Goal: Task Accomplishment & Management: Use online tool/utility

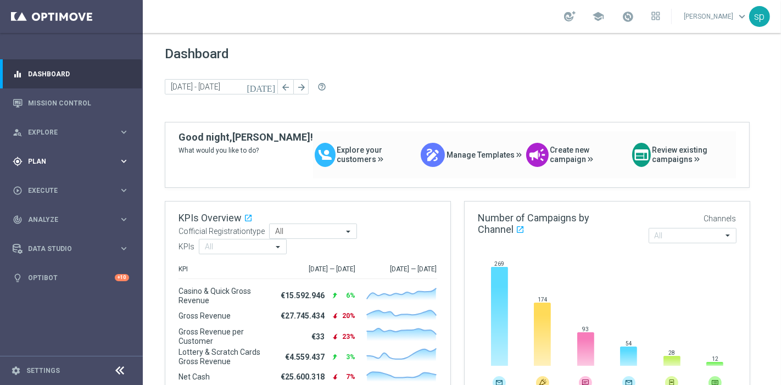
click at [41, 158] on span "Plan" at bounding box center [73, 161] width 91 height 7
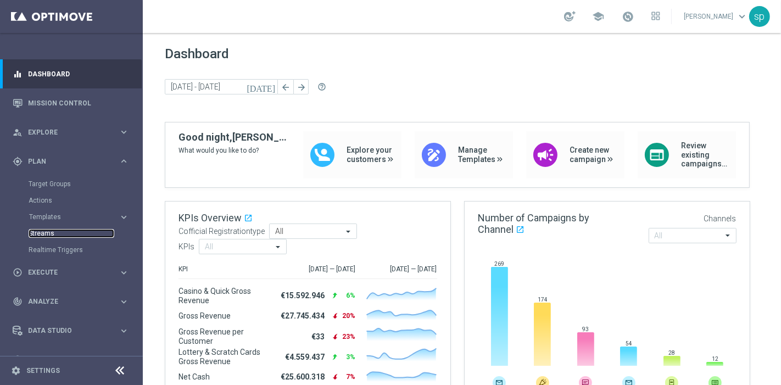
click at [41, 236] on link "Streams" at bounding box center [72, 233] width 86 height 9
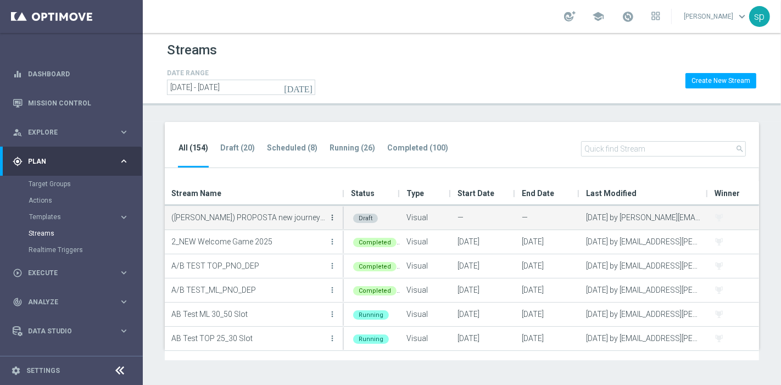
click at [332, 216] on icon "more_vert" at bounding box center [332, 217] width 9 height 9
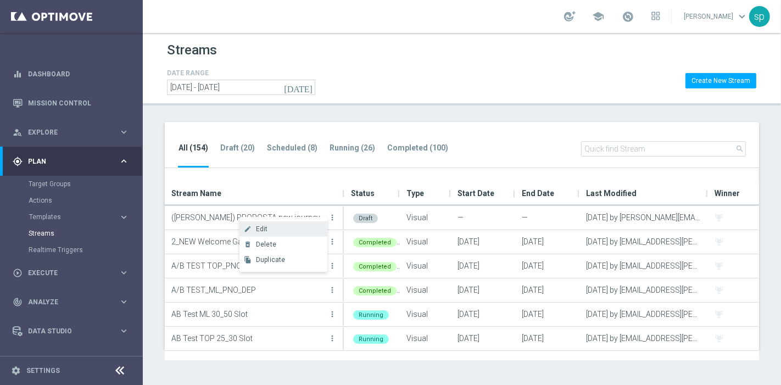
click at [273, 226] on div "Edit" at bounding box center [289, 229] width 66 height 8
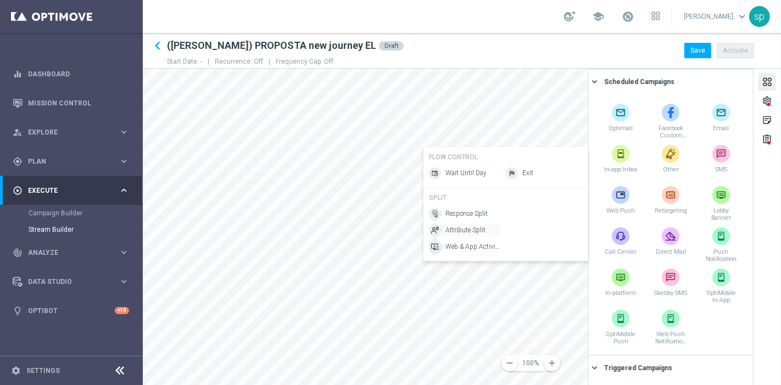
click at [466, 227] on span "Attribute Split" at bounding box center [466, 230] width 40 height 9
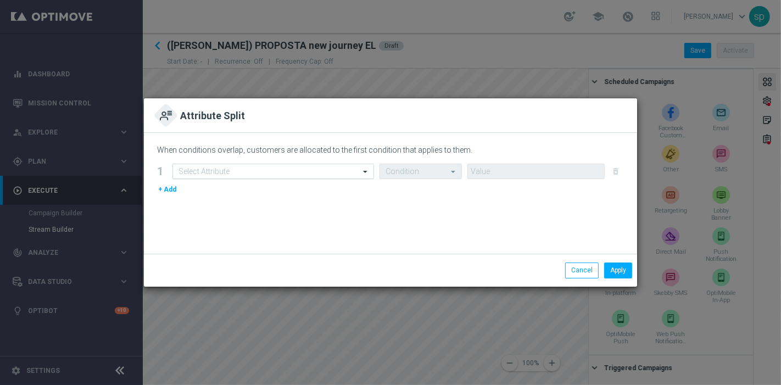
click at [353, 171] on div at bounding box center [273, 171] width 201 height 9
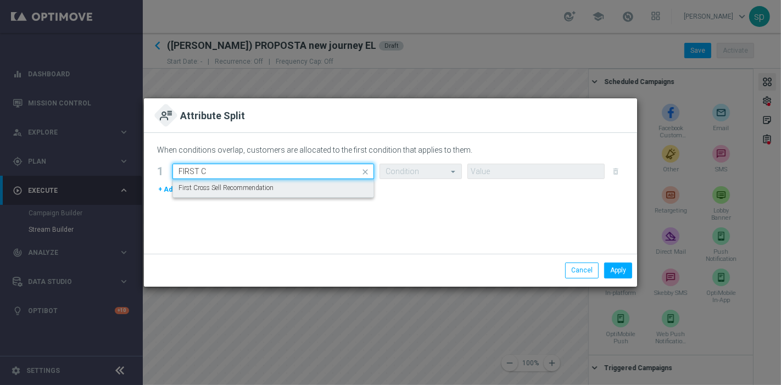
click at [347, 187] on div "First Cross Sell Recommendation" at bounding box center [274, 188] width 190 height 18
type input "FIRST C"
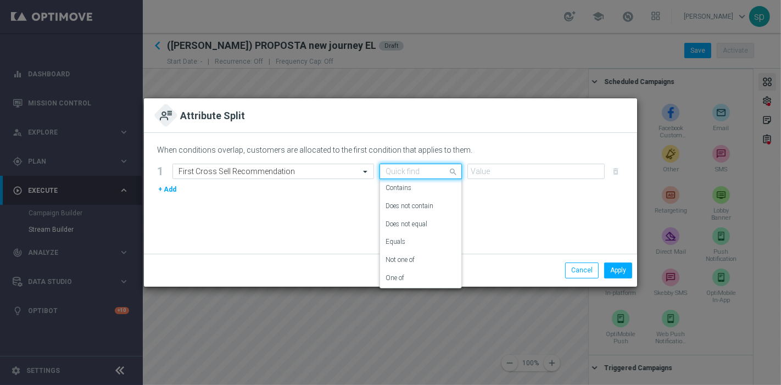
click at [435, 169] on div at bounding box center [420, 171] width 81 height 9
click at [417, 275] on div "One of" at bounding box center [421, 278] width 70 height 18
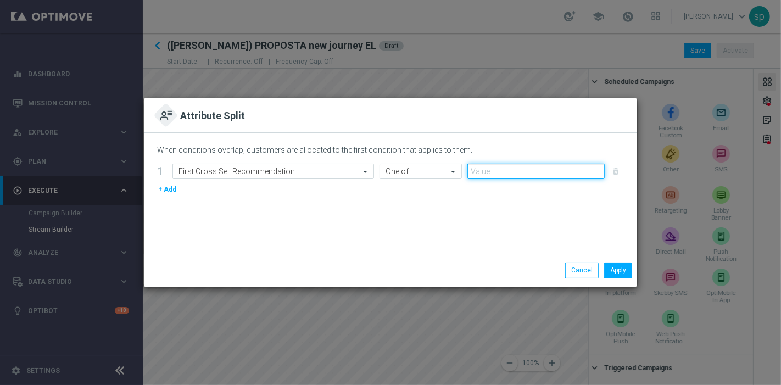
click at [505, 170] on input "text" at bounding box center [536, 171] width 137 height 15
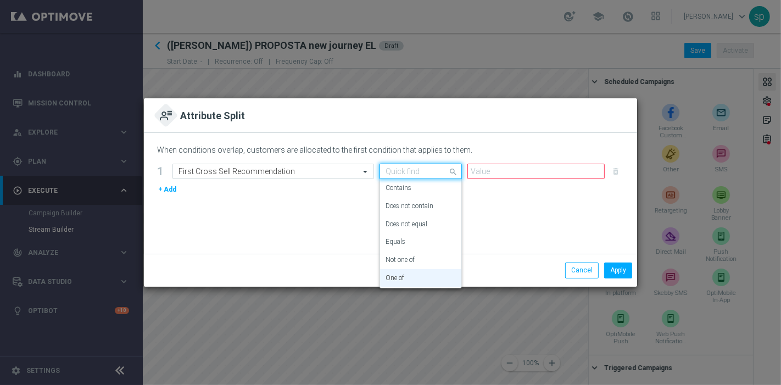
click at [432, 168] on input "text" at bounding box center [410, 171] width 48 height 9
click at [412, 240] on div "Equals" at bounding box center [421, 242] width 70 height 18
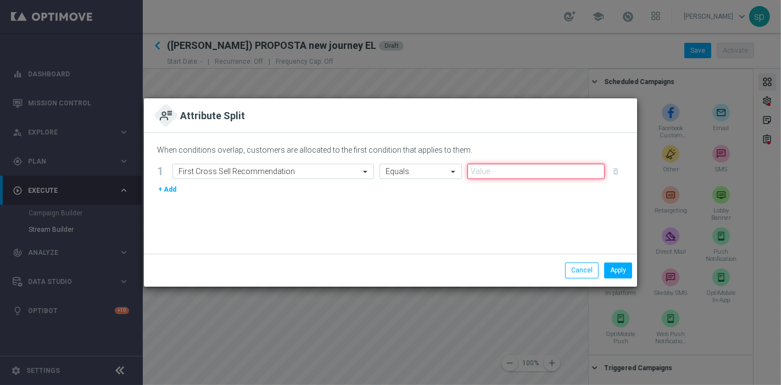
click at [503, 170] on input "text" at bounding box center [536, 171] width 137 height 15
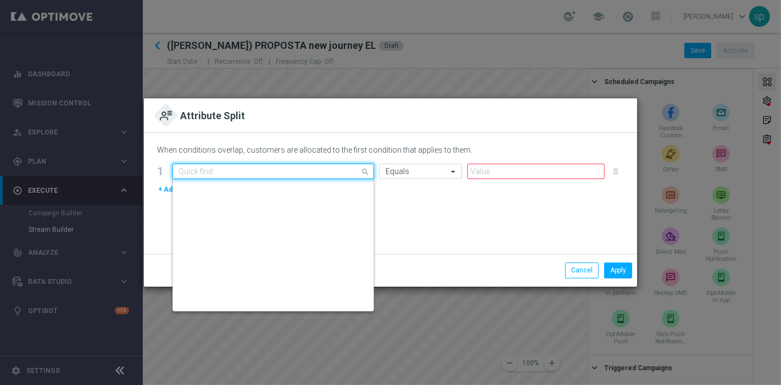
scroll to position [2901, 0]
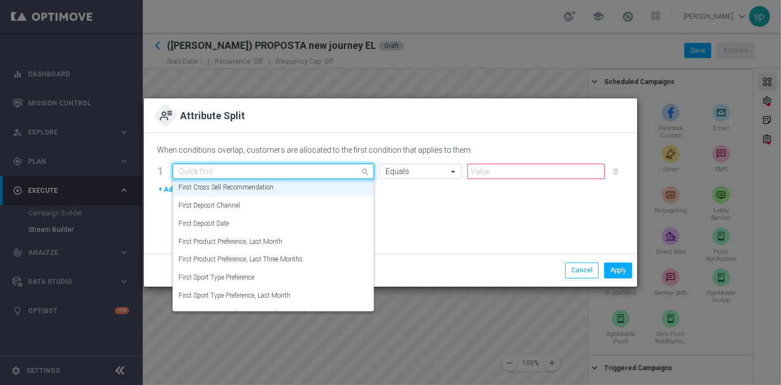
click at [311, 165] on div "Quick find First Cross Sell Recommendation" at bounding box center [273, 171] width 202 height 15
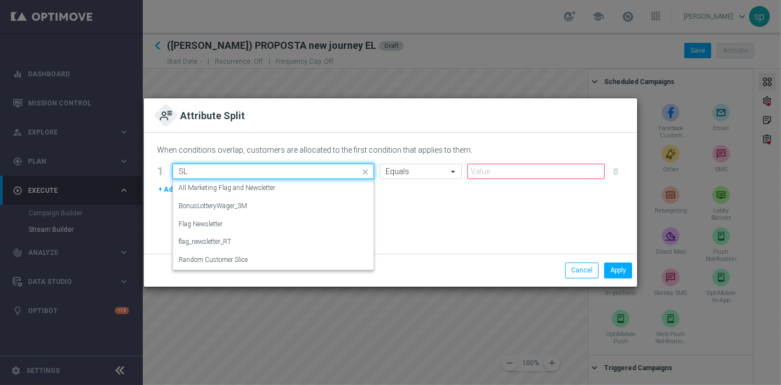
scroll to position [0, 0]
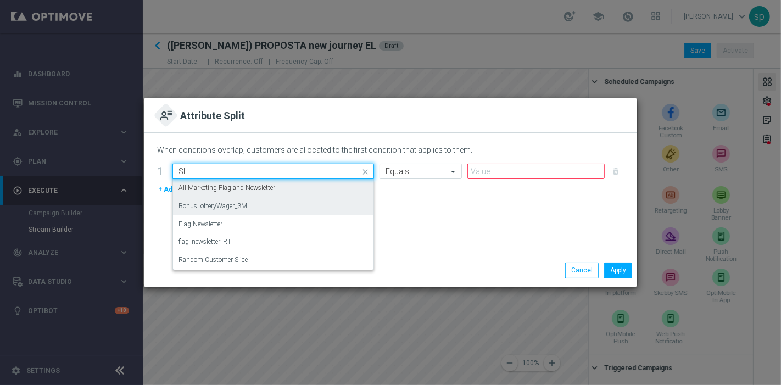
type input "S"
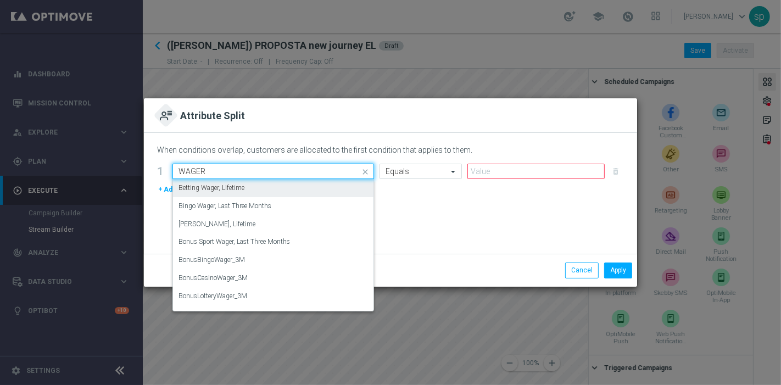
drag, startPoint x: 224, startPoint y: 168, endPoint x: 154, endPoint y: 162, distance: 70.0
click at [154, 162] on div "When conditions overlap, customers are allocated to the first condition that ap…" at bounding box center [390, 193] width 493 height 121
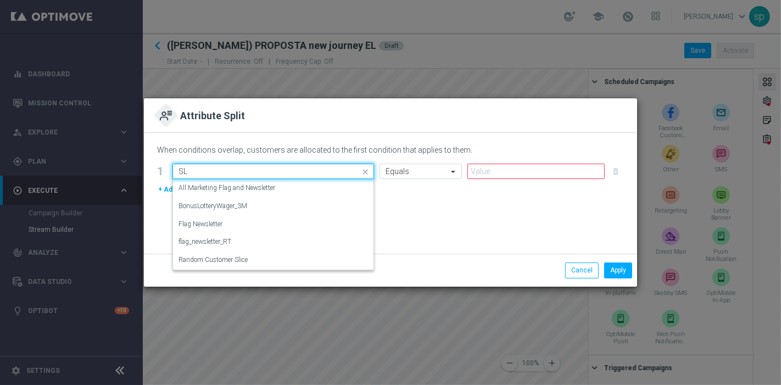
type input "S"
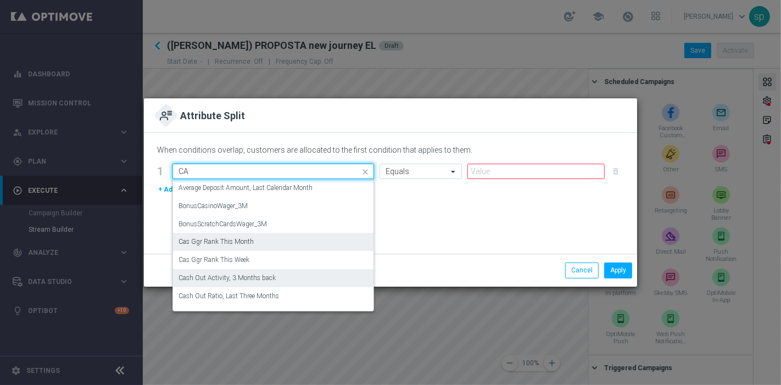
type input "C"
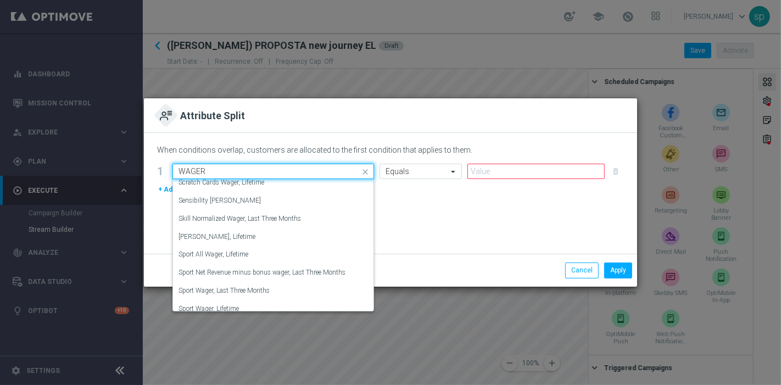
scroll to position [773, 0]
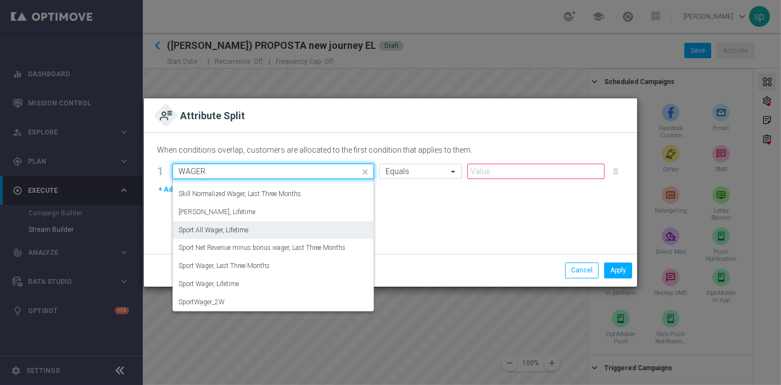
click at [278, 234] on div "Sport All Wager, Lifetime" at bounding box center [274, 230] width 190 height 18
type input "WAGER"
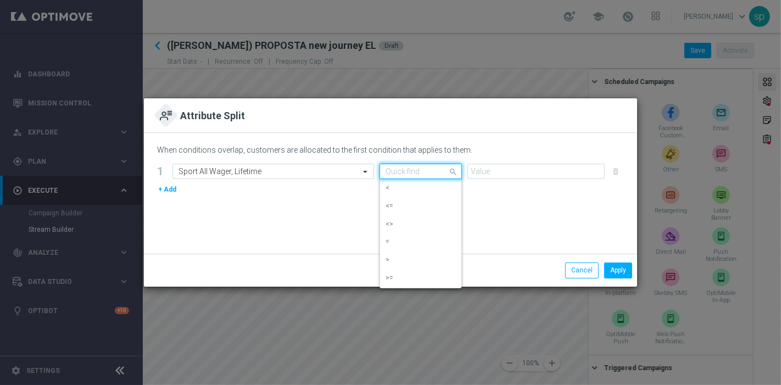
click at [416, 175] on input "text" at bounding box center [410, 171] width 48 height 9
click at [404, 188] on div "<" at bounding box center [421, 188] width 70 height 18
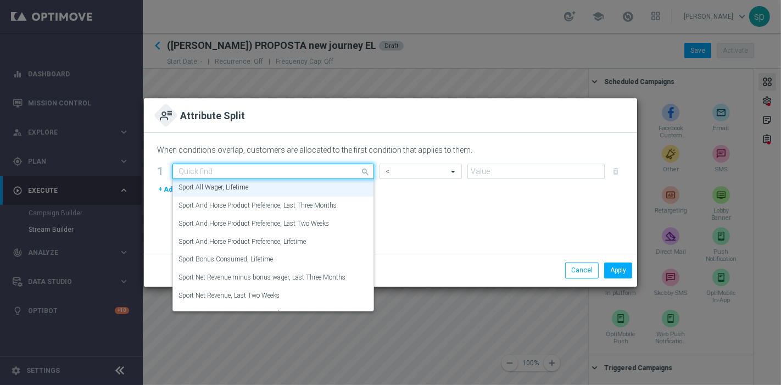
click at [275, 171] on input "text" at bounding box center [263, 171] width 168 height 9
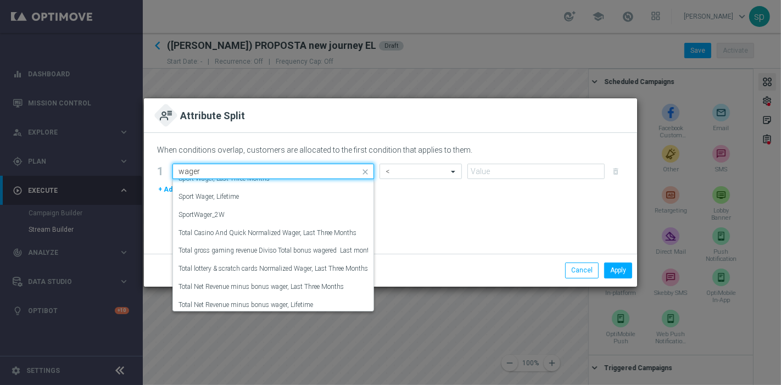
scroll to position [855, 0]
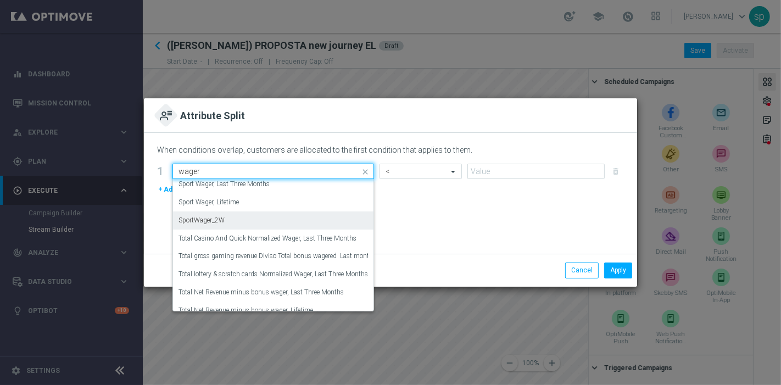
click at [280, 215] on div "SportWager_2W" at bounding box center [274, 221] width 190 height 18
type input "wager"
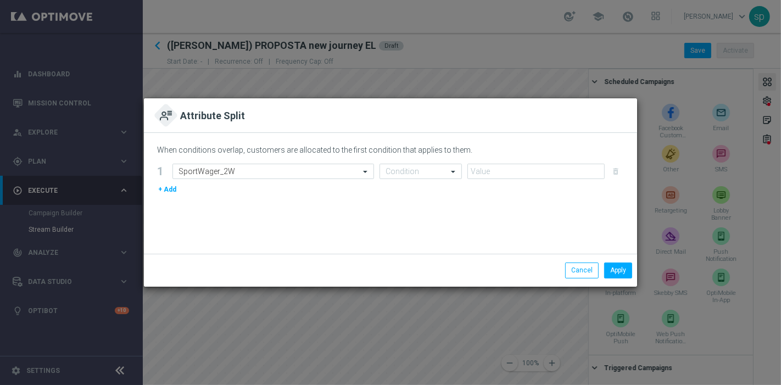
click at [267, 195] on div "+ Add" at bounding box center [390, 189] width 467 height 12
click at [172, 189] on button "+ Add" at bounding box center [167, 189] width 20 height 12
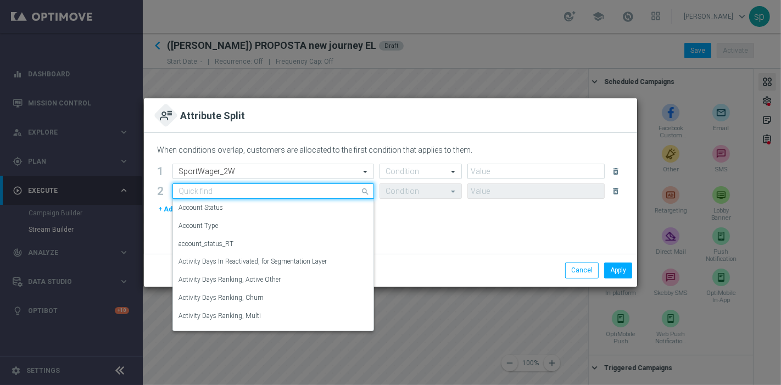
click at [219, 193] on input "text" at bounding box center [263, 191] width 168 height 9
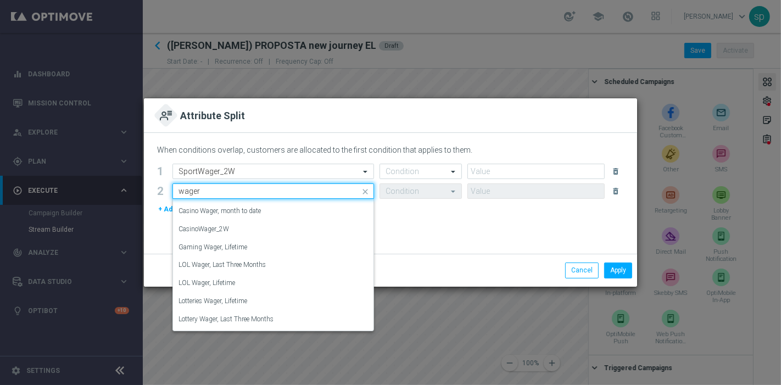
scroll to position [244, 0]
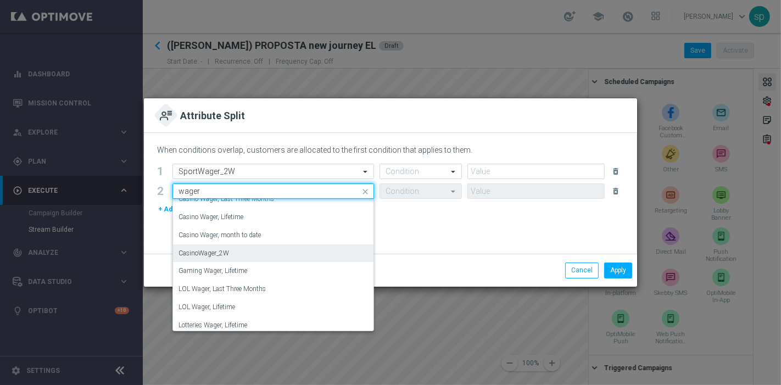
click at [275, 252] on div "CasinoWager_2W" at bounding box center [274, 253] width 190 height 18
type input "wager"
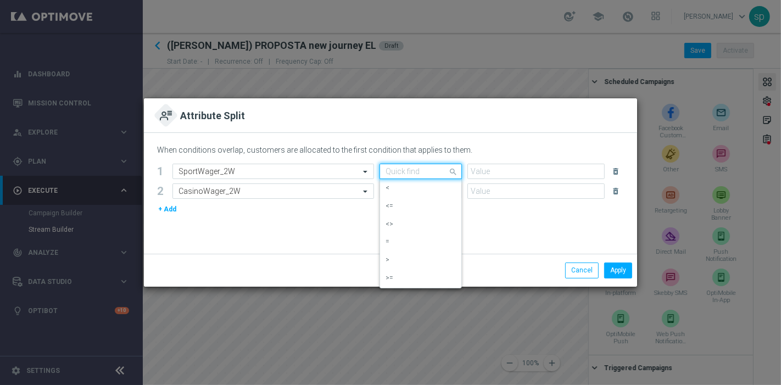
click at [444, 168] on div at bounding box center [420, 171] width 81 height 9
click at [431, 183] on div "<" at bounding box center [421, 188] width 70 height 18
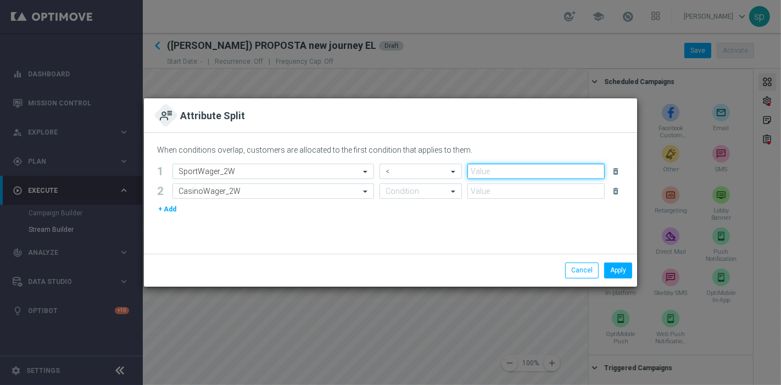
click at [499, 177] on input "number" at bounding box center [536, 171] width 137 height 15
type input "0"
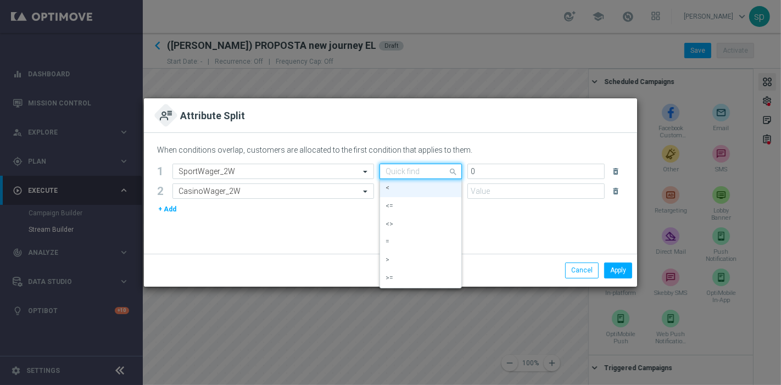
click at [461, 175] on span at bounding box center [455, 172] width 14 height 14
click at [436, 199] on div "<=" at bounding box center [421, 206] width 70 height 18
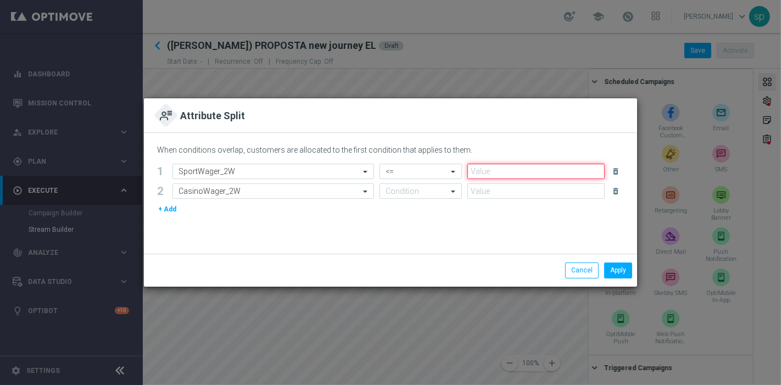
click at [517, 177] on input "number" at bounding box center [536, 171] width 137 height 15
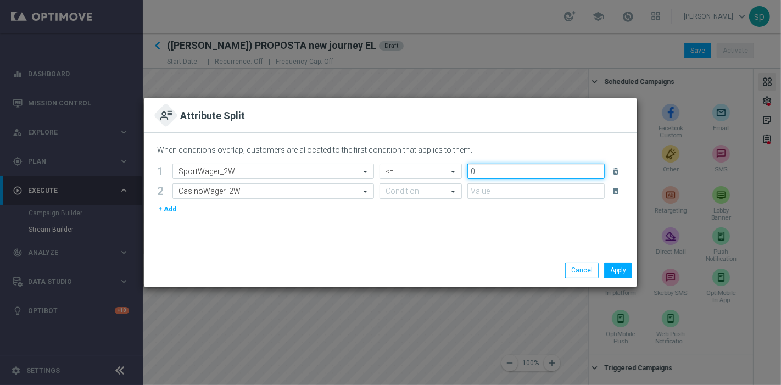
type input "0"
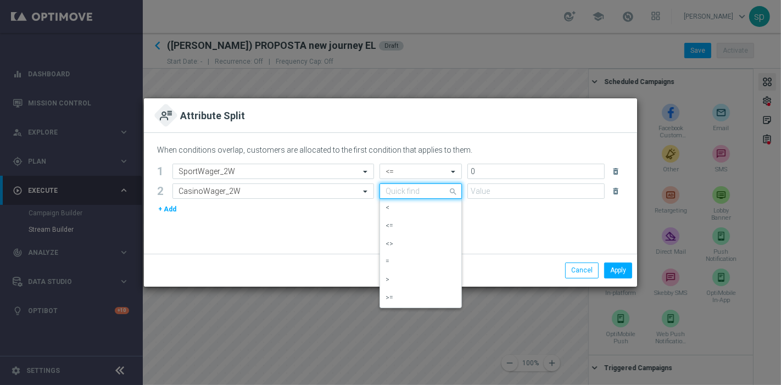
click at [428, 193] on input "text" at bounding box center [410, 191] width 48 height 9
click at [404, 276] on div ">" at bounding box center [421, 280] width 70 height 18
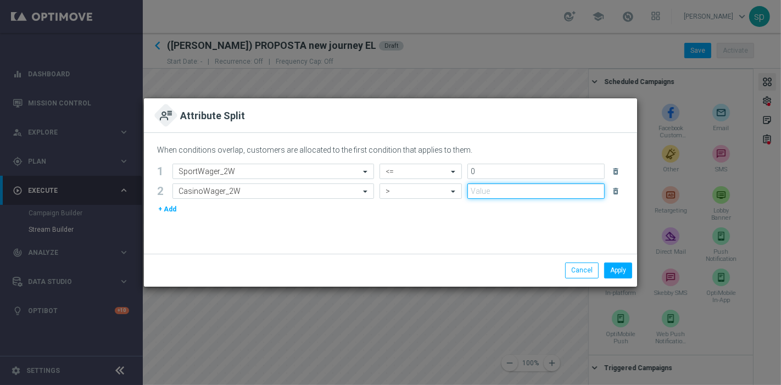
click at [510, 192] on input "number" at bounding box center [536, 190] width 137 height 15
type input "0"
click at [620, 266] on button "Apply" at bounding box center [618, 270] width 28 height 15
click at [314, 171] on input "text" at bounding box center [263, 171] width 168 height 9
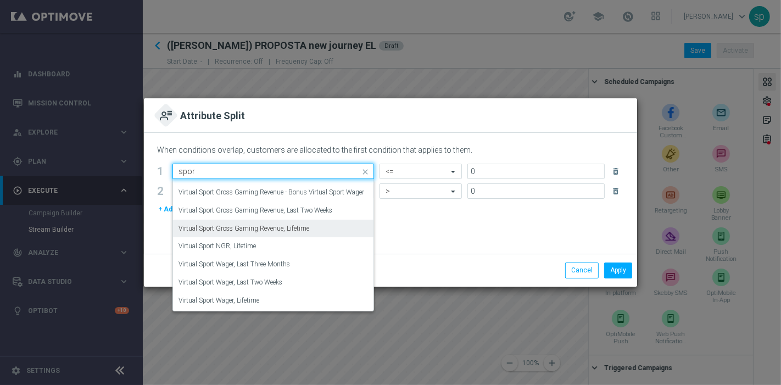
scroll to position [738, 0]
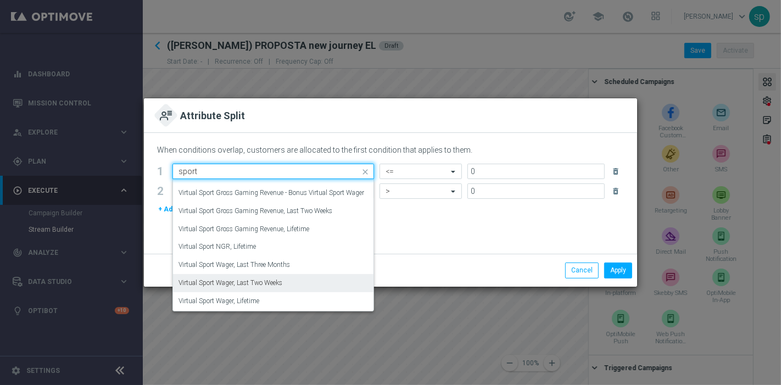
type input "sport"
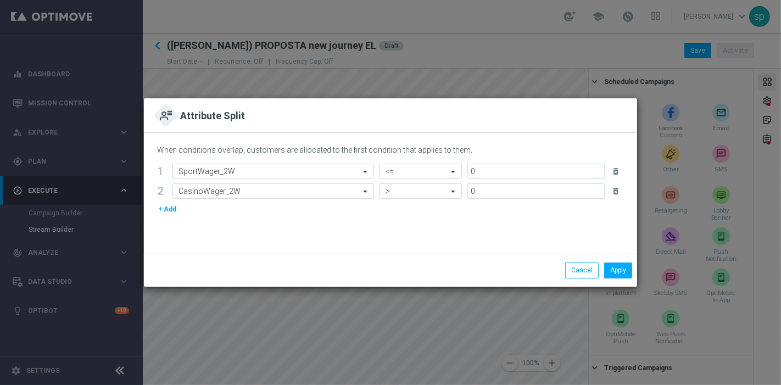
click at [572, 260] on div "Apply Cancel" at bounding box center [390, 270] width 493 height 32
click at [577, 270] on button "Cancel" at bounding box center [582, 270] width 34 height 15
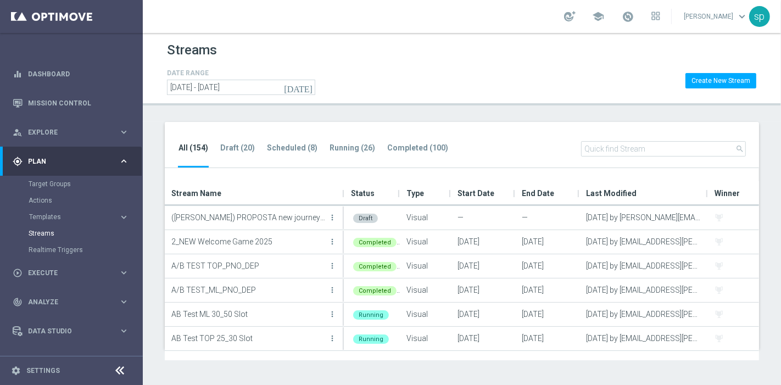
click at [314, 152] on ul "All (154) Draft (20) Scheduled (8) Running (26) Completed (100)" at bounding box center [319, 154] width 282 height 27
click at [330, 147] on tab-header "Running (26)" at bounding box center [353, 147] width 46 height 9
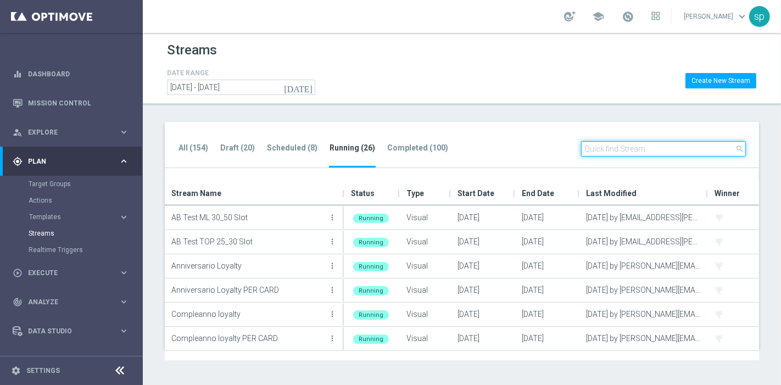
click at [627, 150] on input "text" at bounding box center [663, 148] width 165 height 15
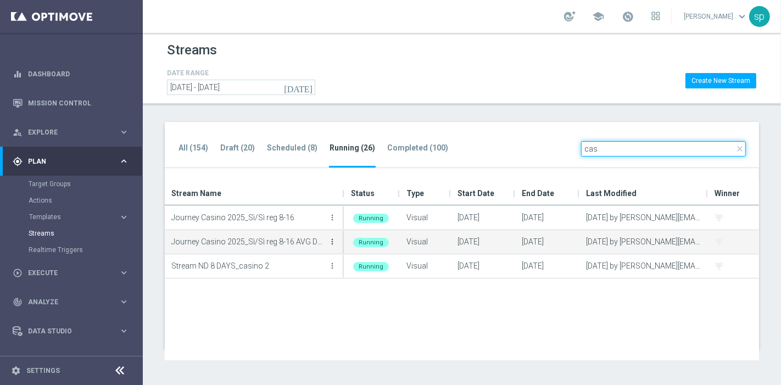
type input "cas"
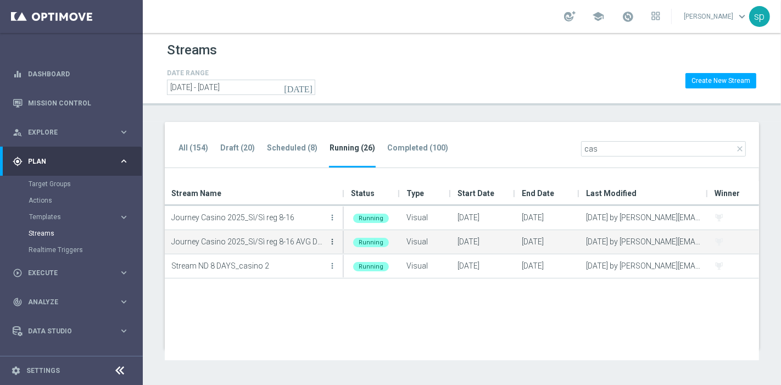
click at [334, 243] on icon "more_vert" at bounding box center [332, 241] width 9 height 9
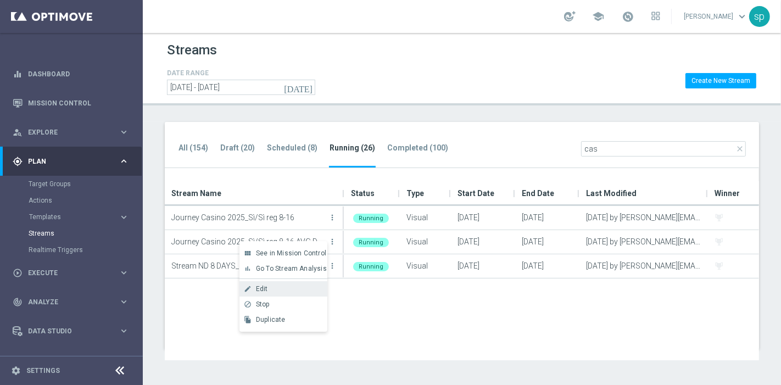
click at [292, 289] on div "Edit" at bounding box center [289, 289] width 66 height 8
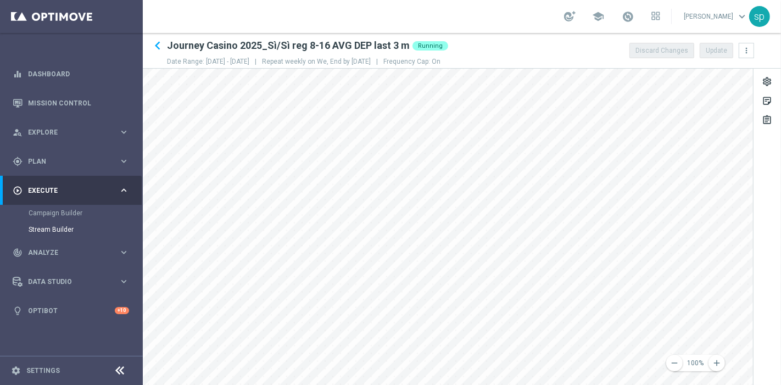
click at [753, 361] on div "remove 100% add settings sticky_note_2 assignment" at bounding box center [462, 227] width 638 height 316
click at [781, 354] on div "remove 100% add settings sticky_note_2 assignment" at bounding box center [462, 227] width 638 height 316
click at [158, 48] on icon "keyboard_arrow_left" at bounding box center [157, 45] width 16 height 16
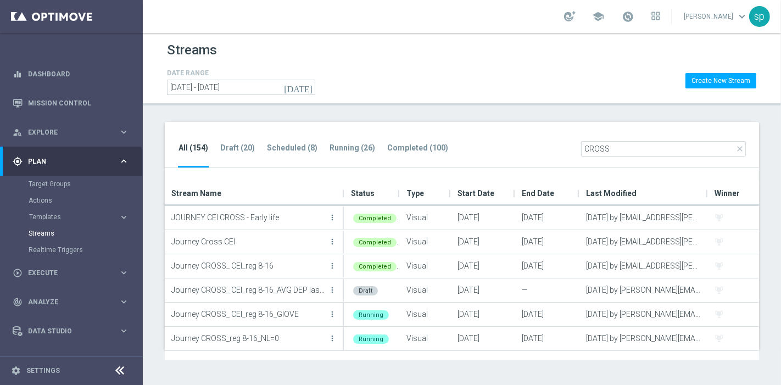
type input "CROSS"
click at [341, 146] on tab-header "Running (26)" at bounding box center [353, 147] width 46 height 9
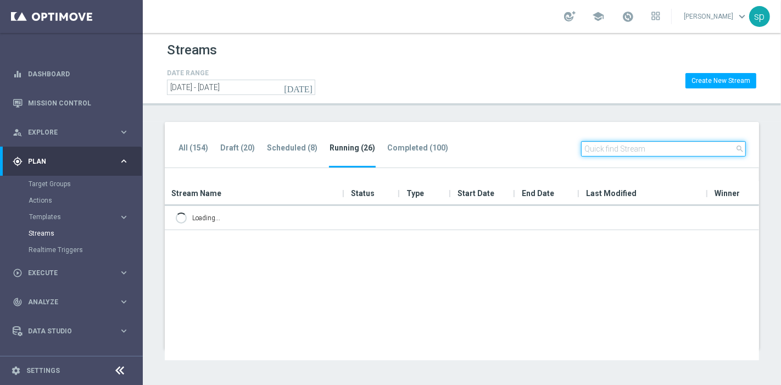
click at [630, 147] on input "text" at bounding box center [663, 148] width 165 height 15
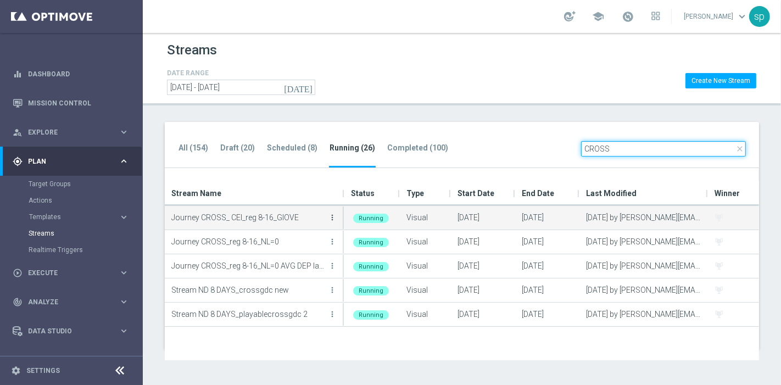
type input "CROSS"
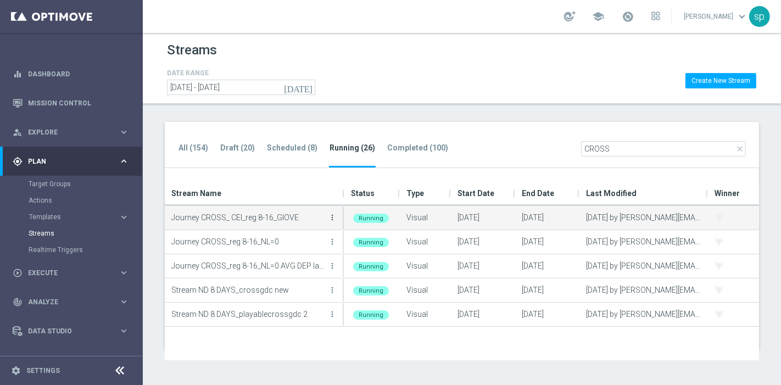
click at [330, 215] on icon "more_vert" at bounding box center [332, 217] width 9 height 9
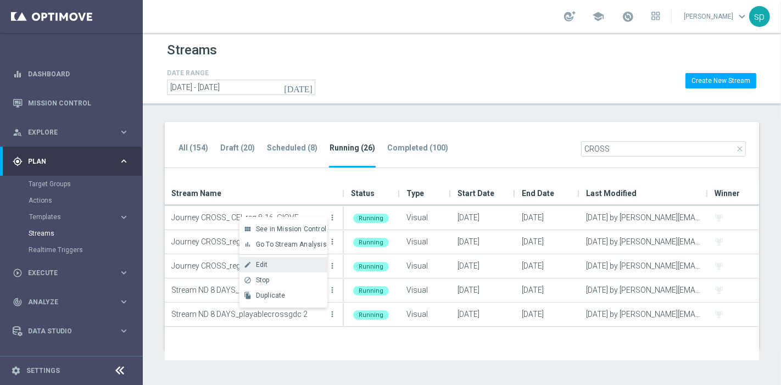
click at [275, 265] on div "Edit" at bounding box center [289, 265] width 66 height 8
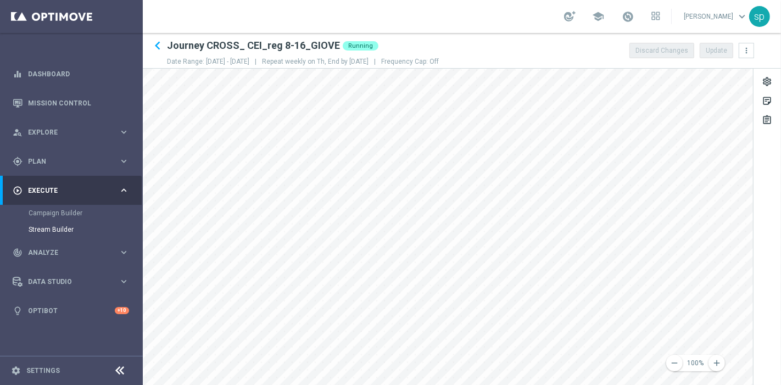
click at [297, 385] on html "equalizer Dashboard Mission Control" at bounding box center [390, 192] width 781 height 385
click at [674, 364] on icon "remove" at bounding box center [675, 363] width 10 height 10
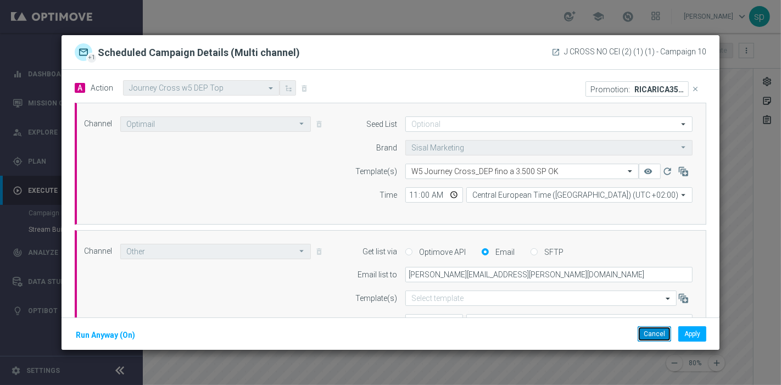
click at [664, 333] on button "Cancel" at bounding box center [655, 333] width 34 height 15
click at [654, 336] on button "Cancel" at bounding box center [655, 333] width 34 height 15
click at [652, 337] on button "Cancel" at bounding box center [655, 333] width 34 height 15
